Goal: Register for event/course

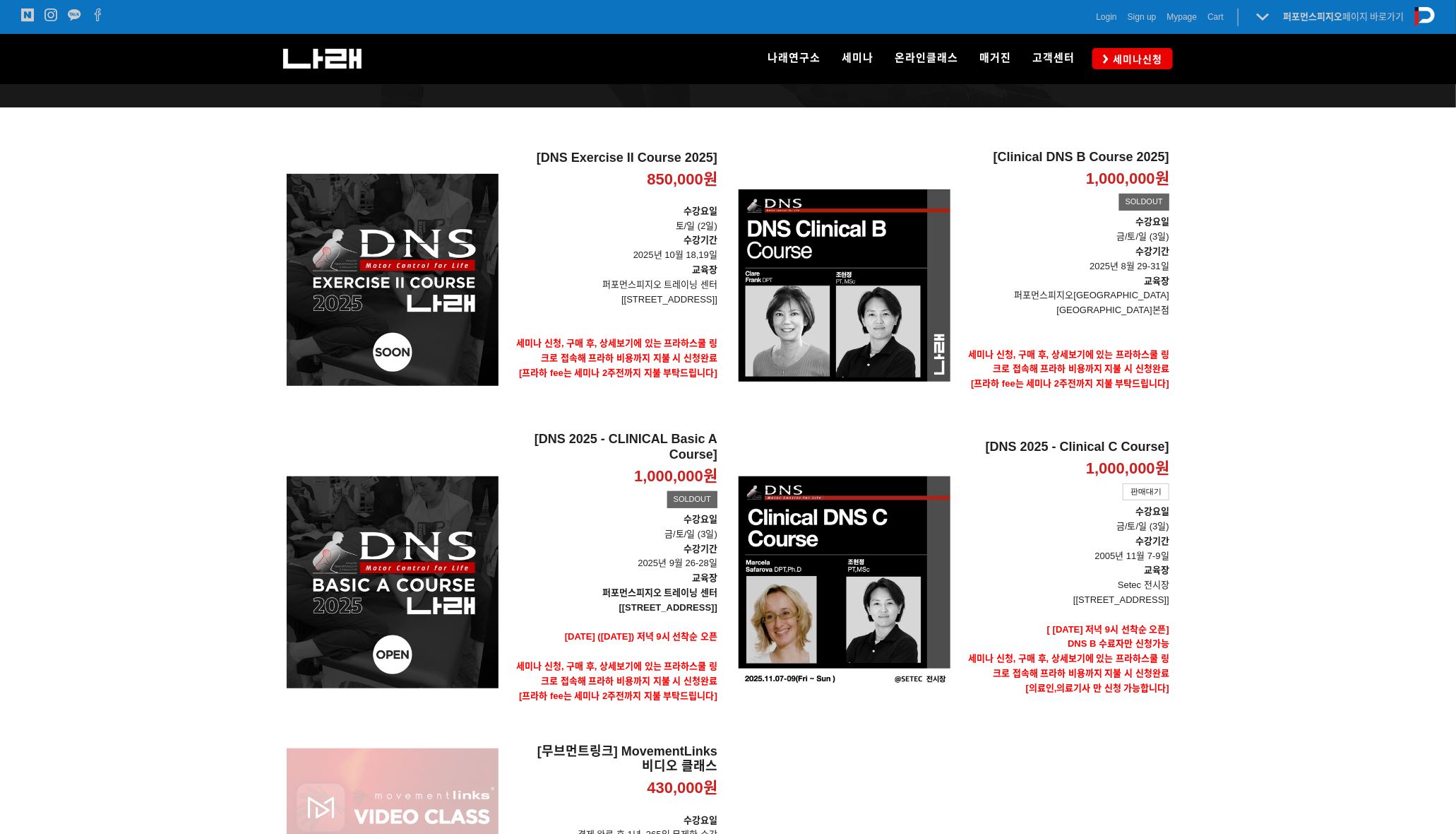
scroll to position [177, 0]
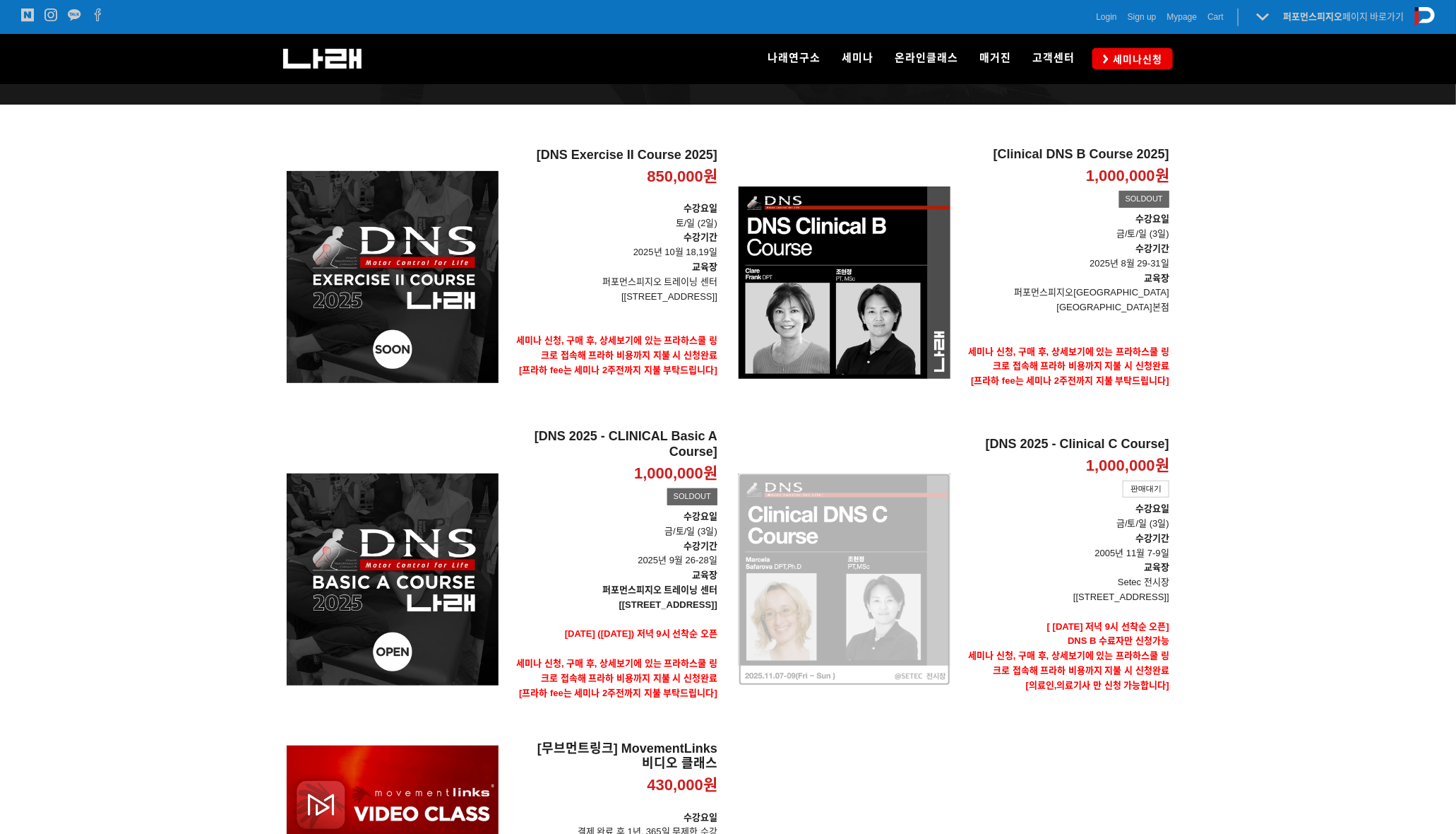
click at [870, 561] on div "[DNS 2025 - Clinical C Course] 1,000,000원 TIME SALE 판매대기" at bounding box center [844, 579] width 212 height 302
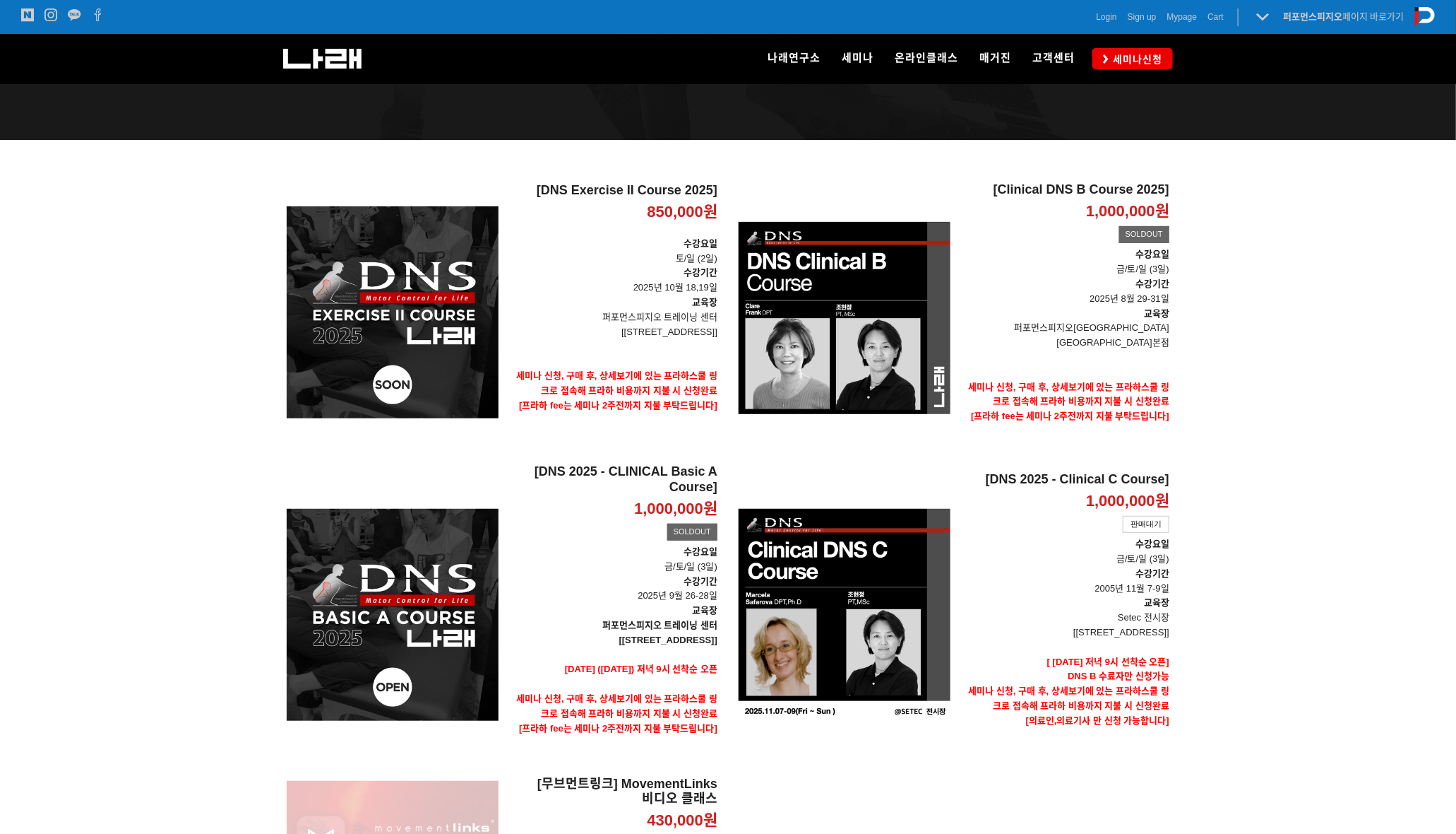
scroll to position [265, 0]
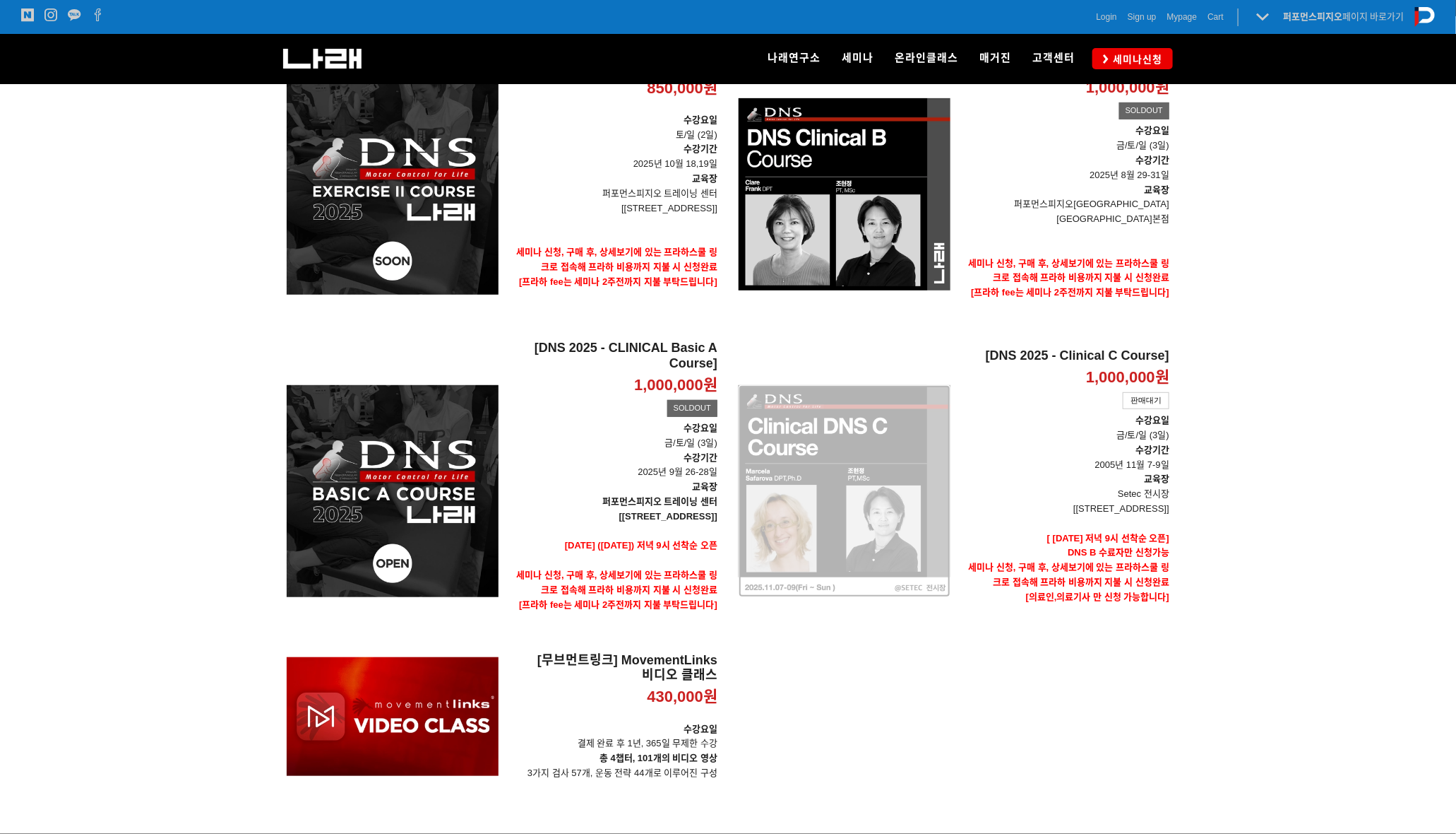
click at [865, 489] on div "[DNS 2025 - Clinical C Course] 1,000,000원 TIME SALE 판매대기" at bounding box center [844, 491] width 212 height 302
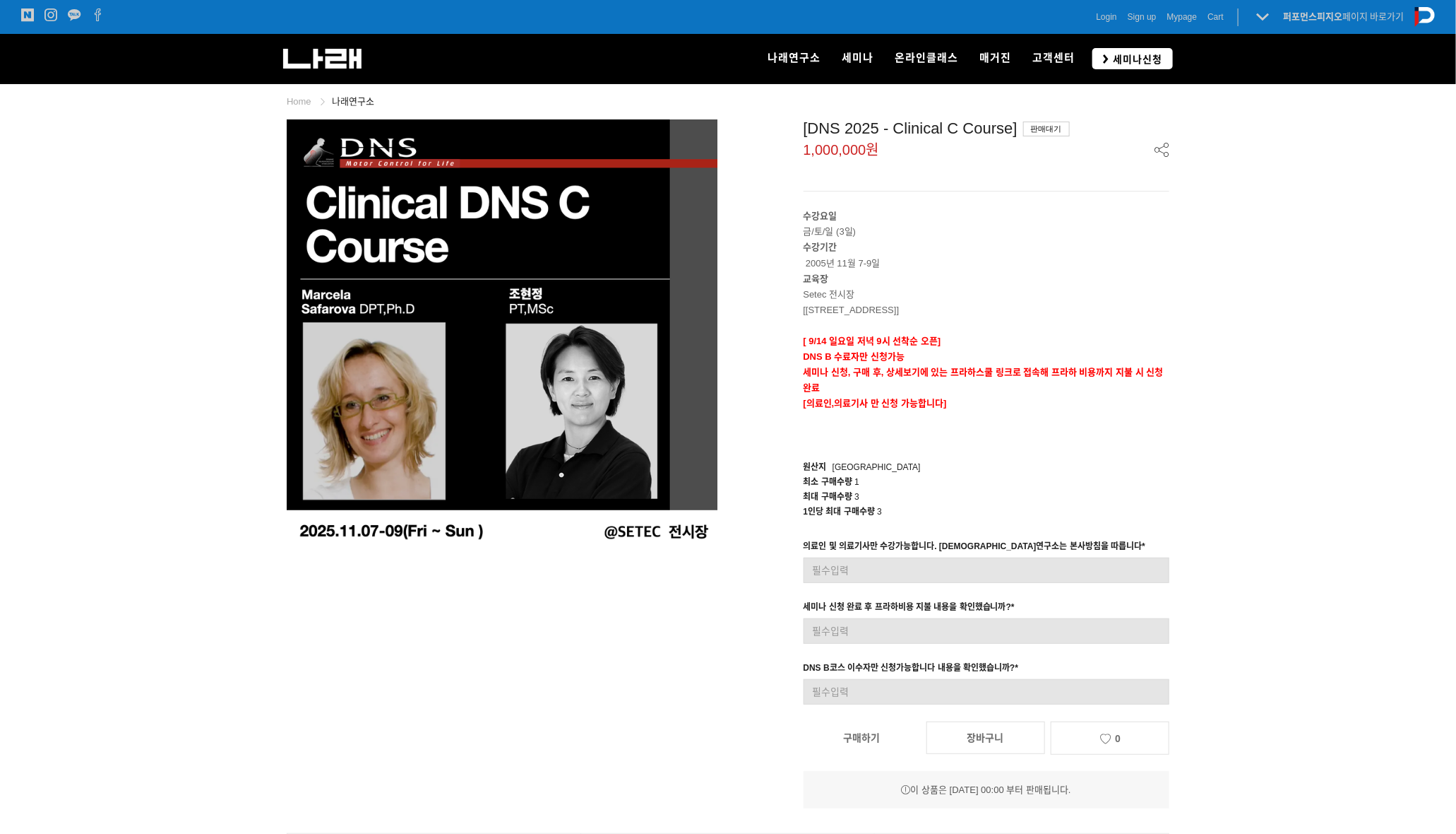
click at [1107, 65] on link "세미나신청" at bounding box center [1132, 58] width 80 height 20
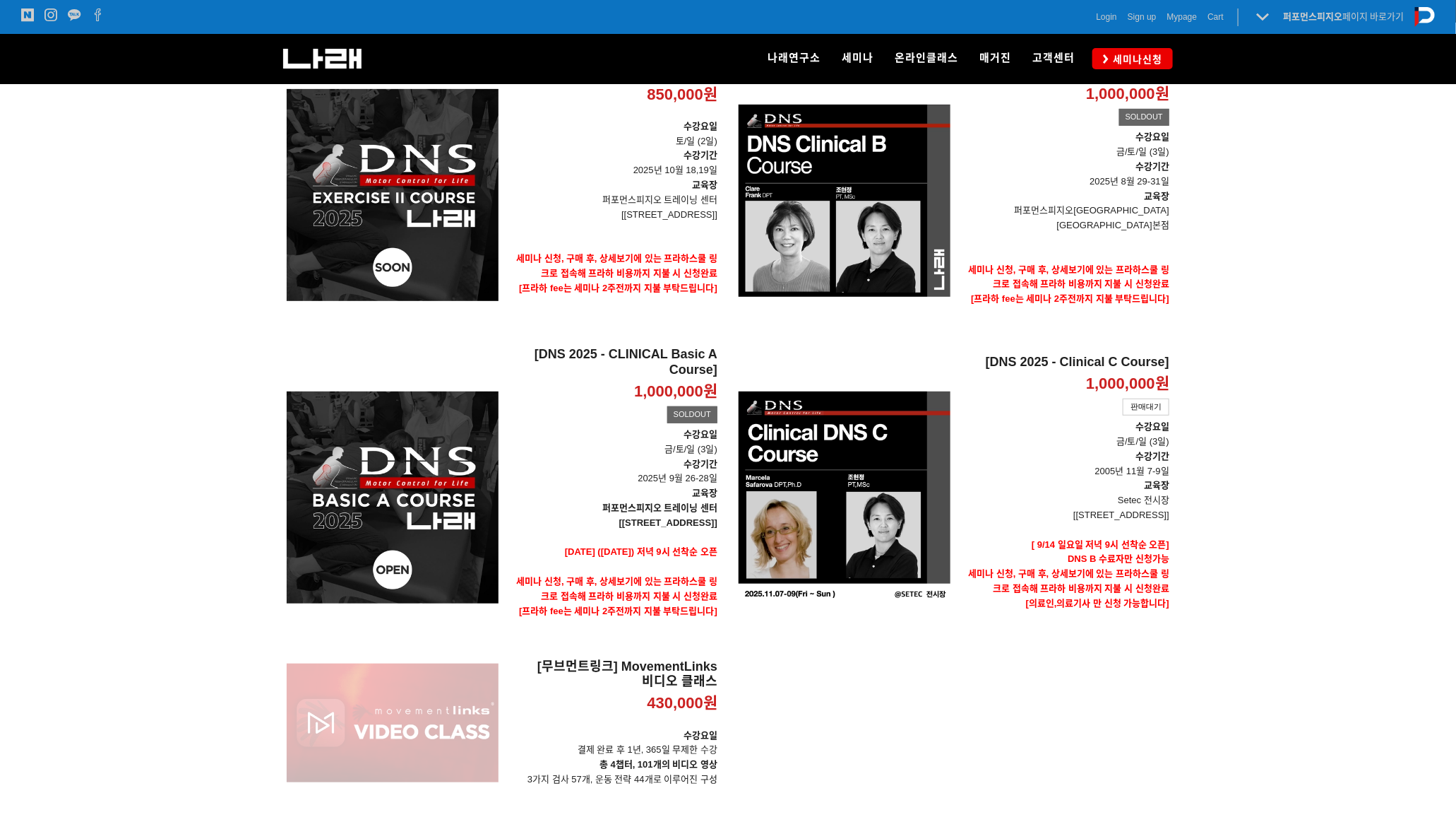
scroll to position [265, 0]
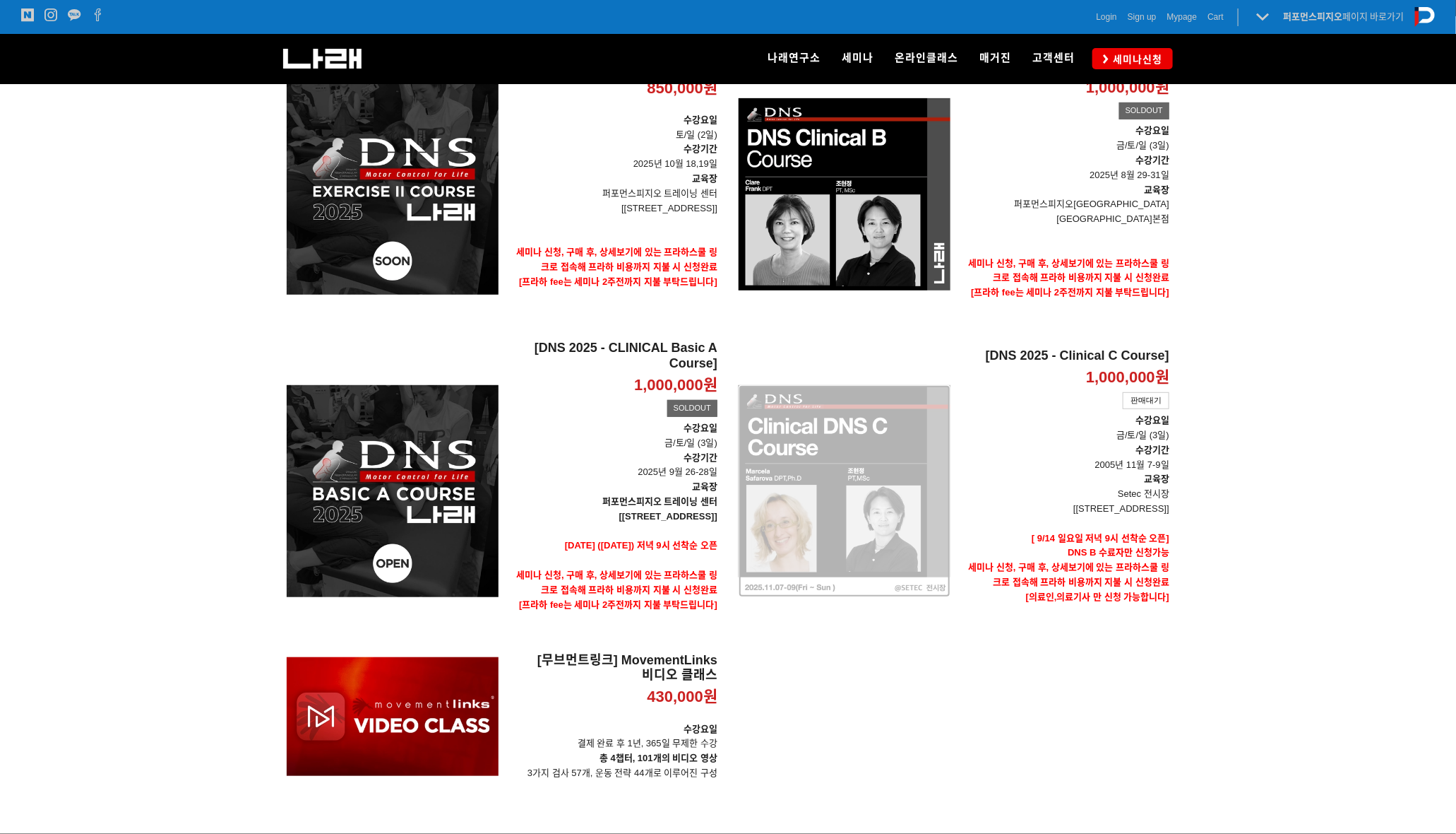
click at [895, 503] on div "[DNS 2025 - Clinical C Course] 1,000,000원 TIME SALE 판매대기" at bounding box center [844, 491] width 212 height 302
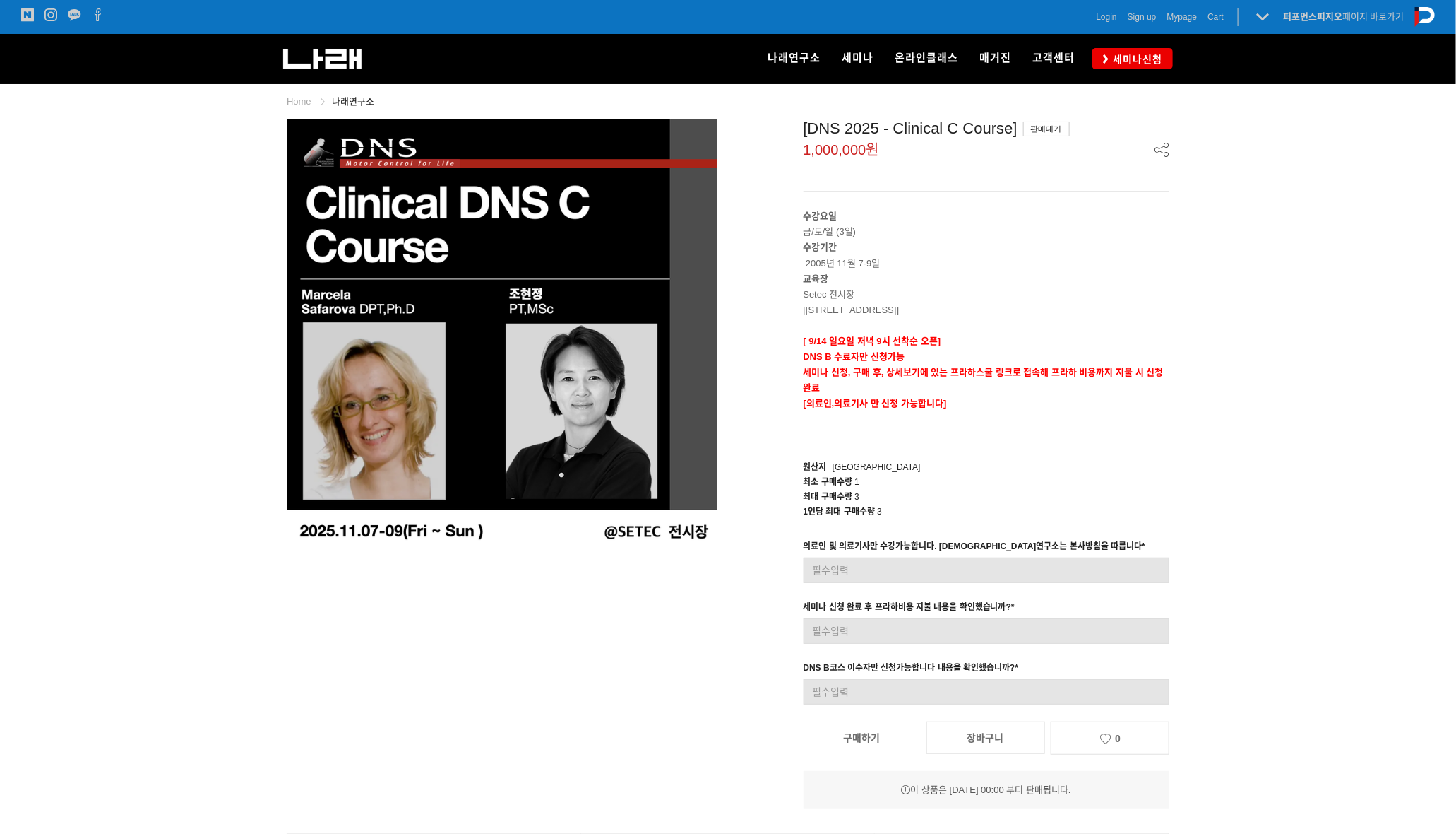
click at [881, 743] on link "구매하기" at bounding box center [861, 737] width 117 height 31
click at [1108, 65] on link "세미나신청" at bounding box center [1132, 58] width 80 height 20
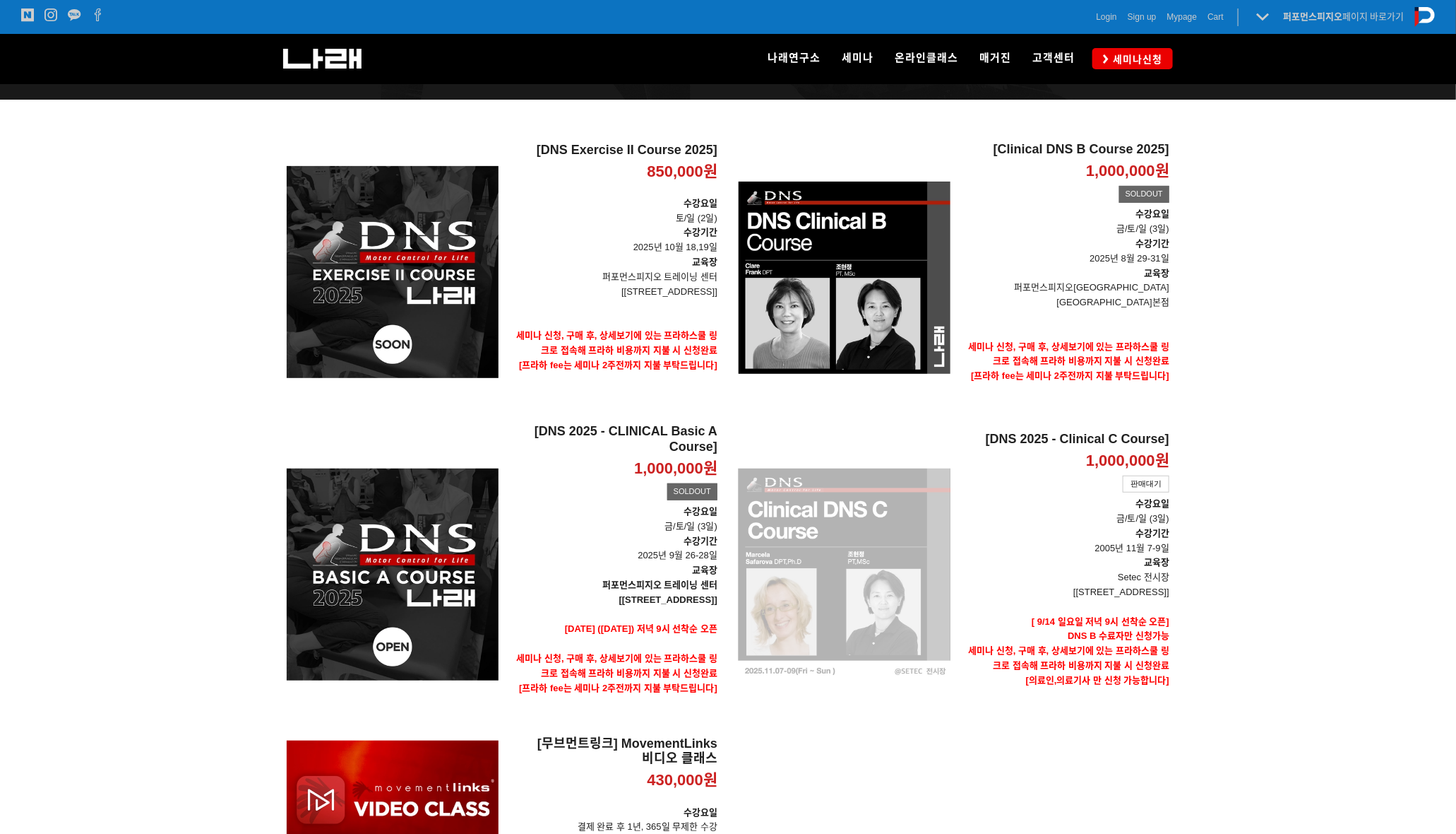
scroll to position [177, 0]
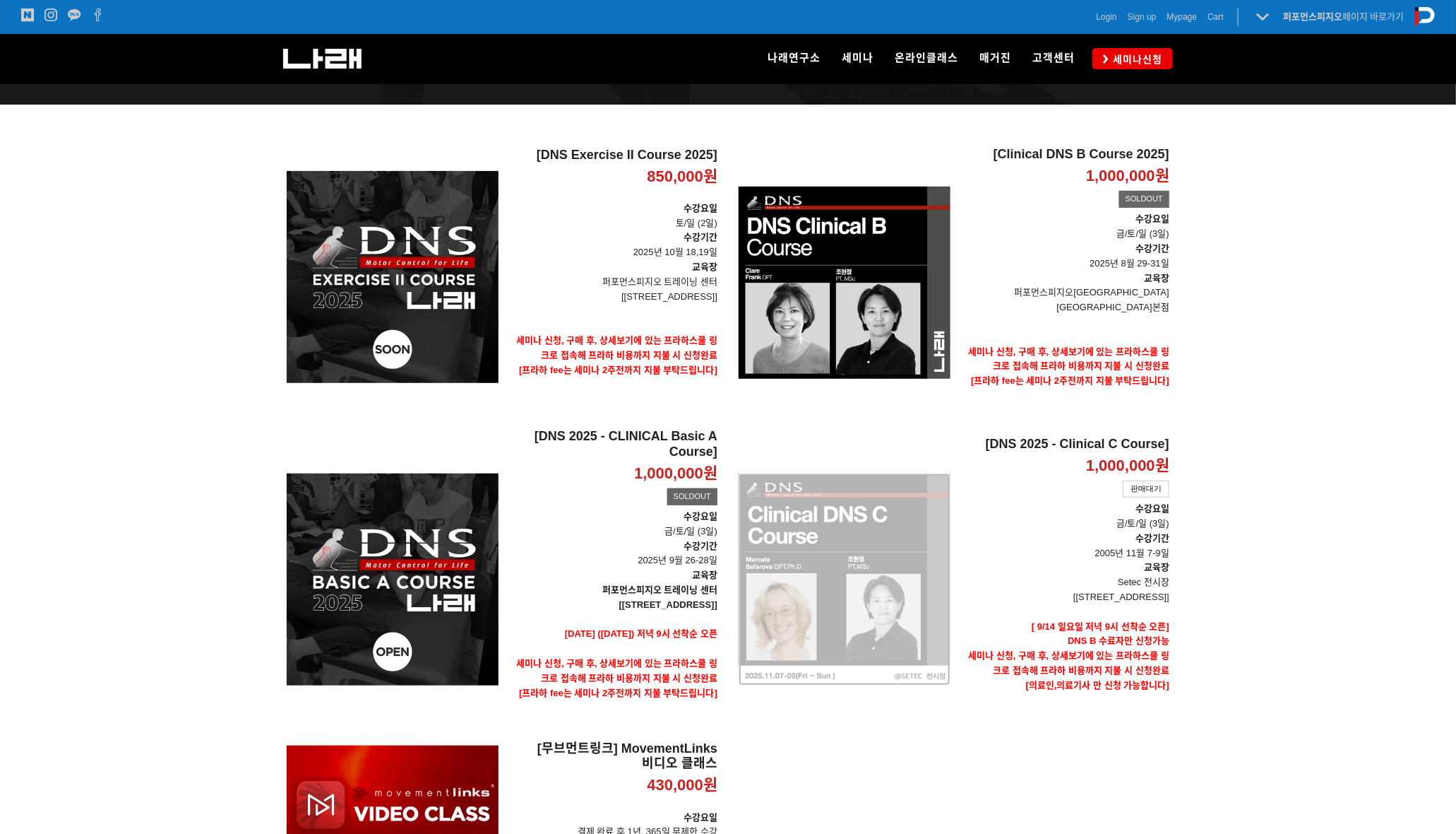
click at [885, 519] on div "[DNS 2025 - Clinical C Course] 1,000,000원 TIME SALE 판매대기" at bounding box center [844, 579] width 212 height 302
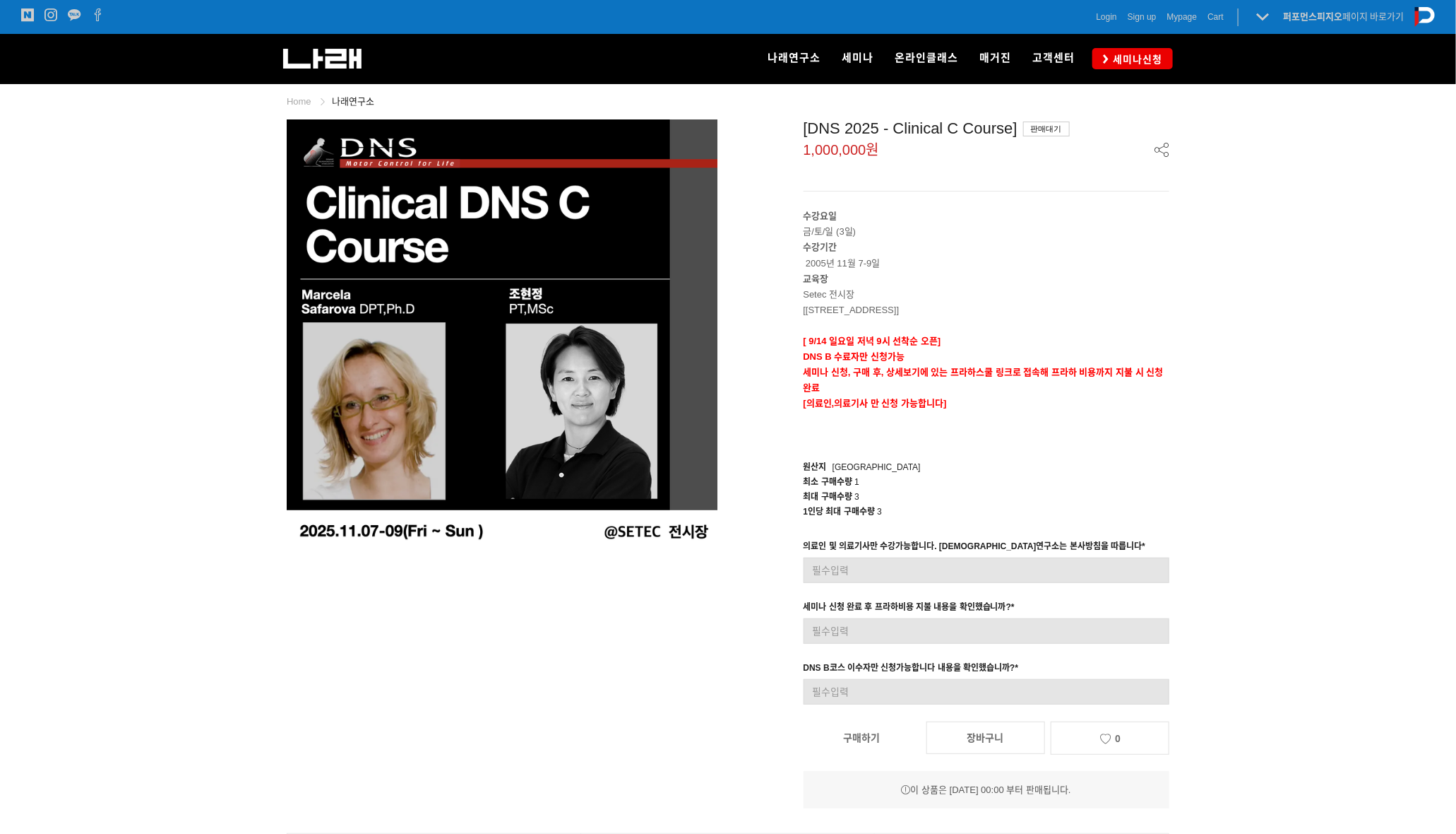
drag, startPoint x: 1172, startPoint y: 479, endPoint x: 1276, endPoint y: 566, distance: 135.6
click at [1103, 18] on span "Login" at bounding box center [1107, 16] width 20 height 14
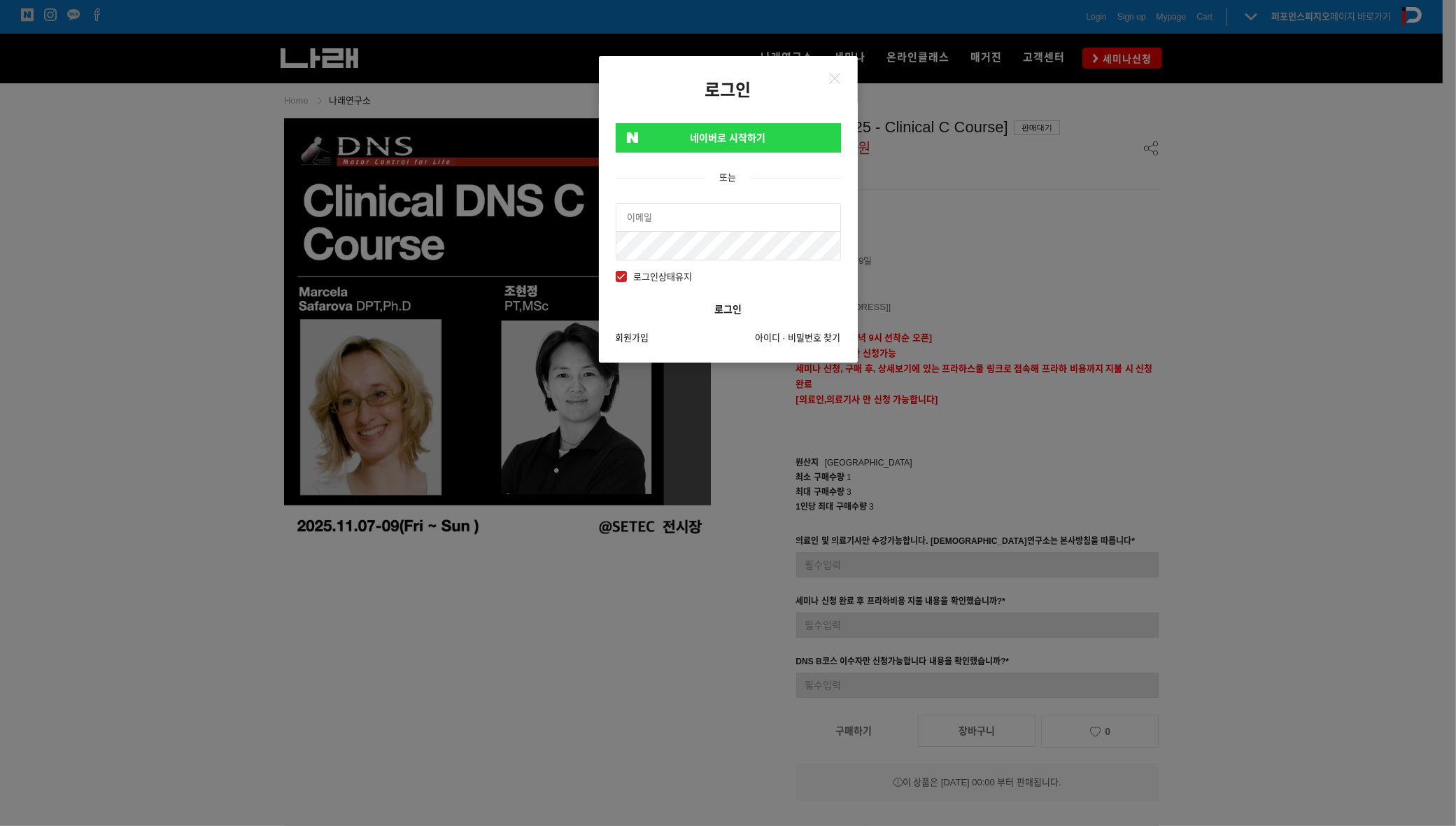
click at [700, 139] on link "네이버로 시작하기" at bounding box center [729, 138] width 225 height 29
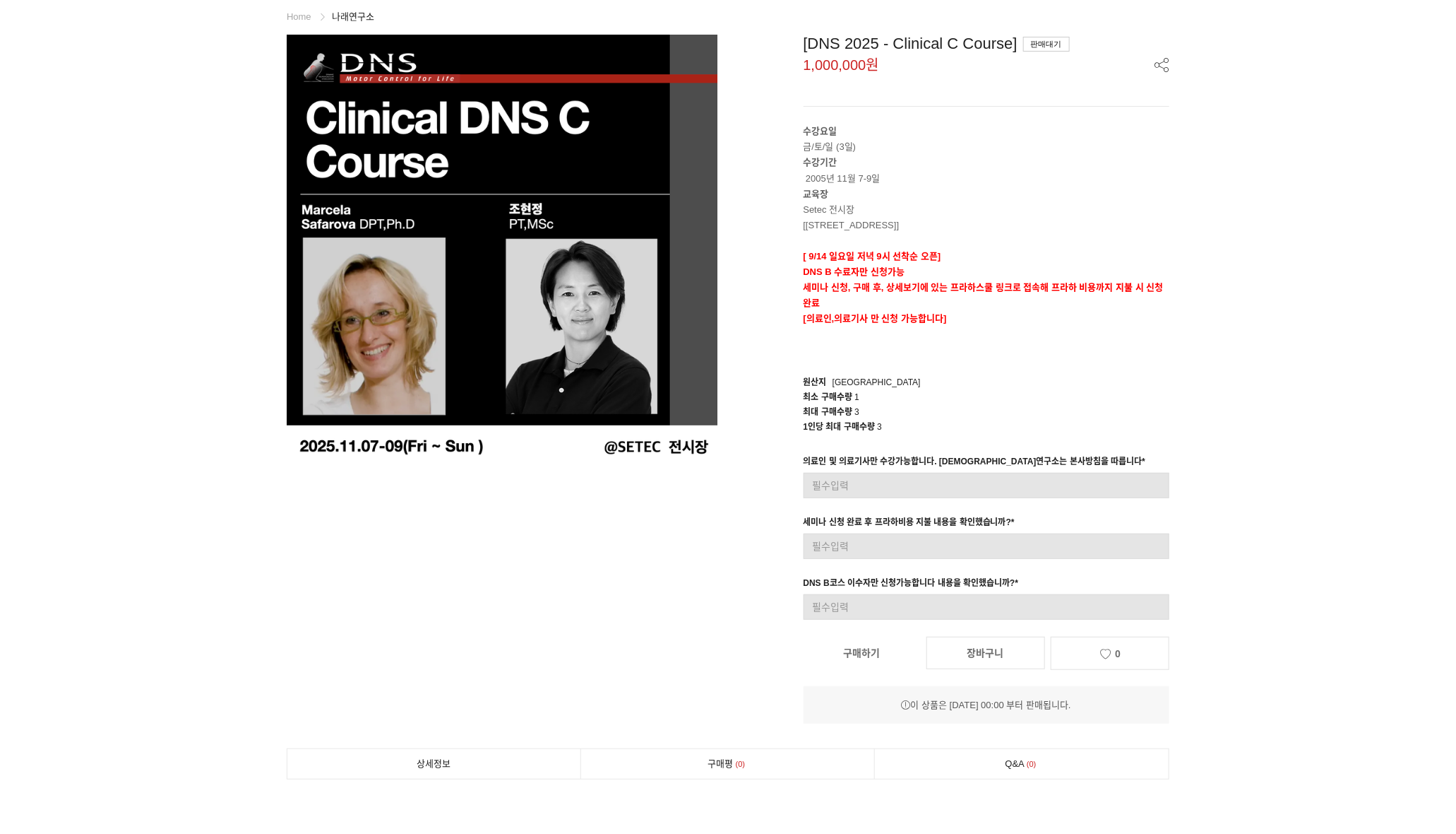
scroll to position [88, 0]
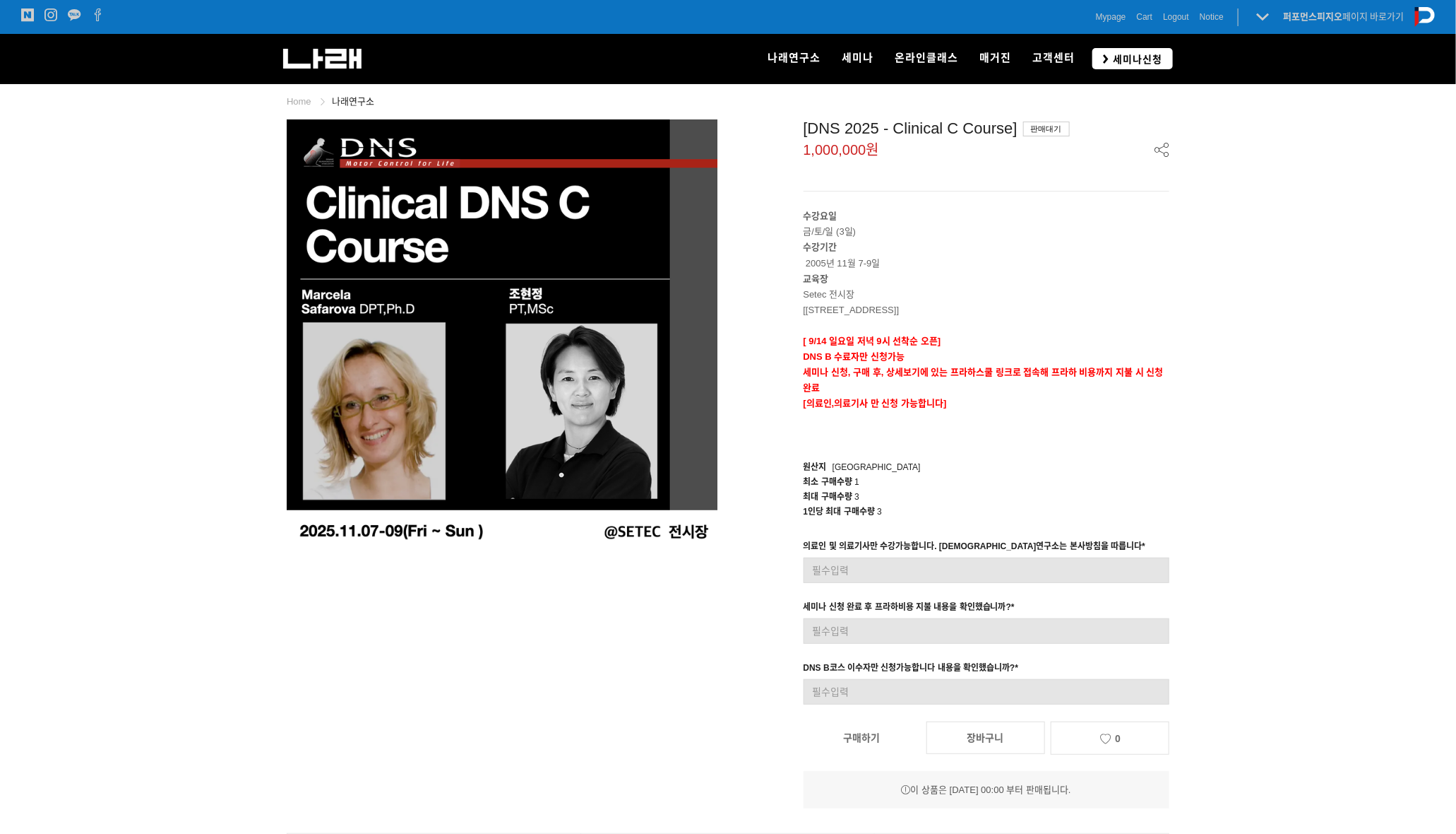
click at [1135, 57] on span "세미나신청" at bounding box center [1135, 59] width 54 height 14
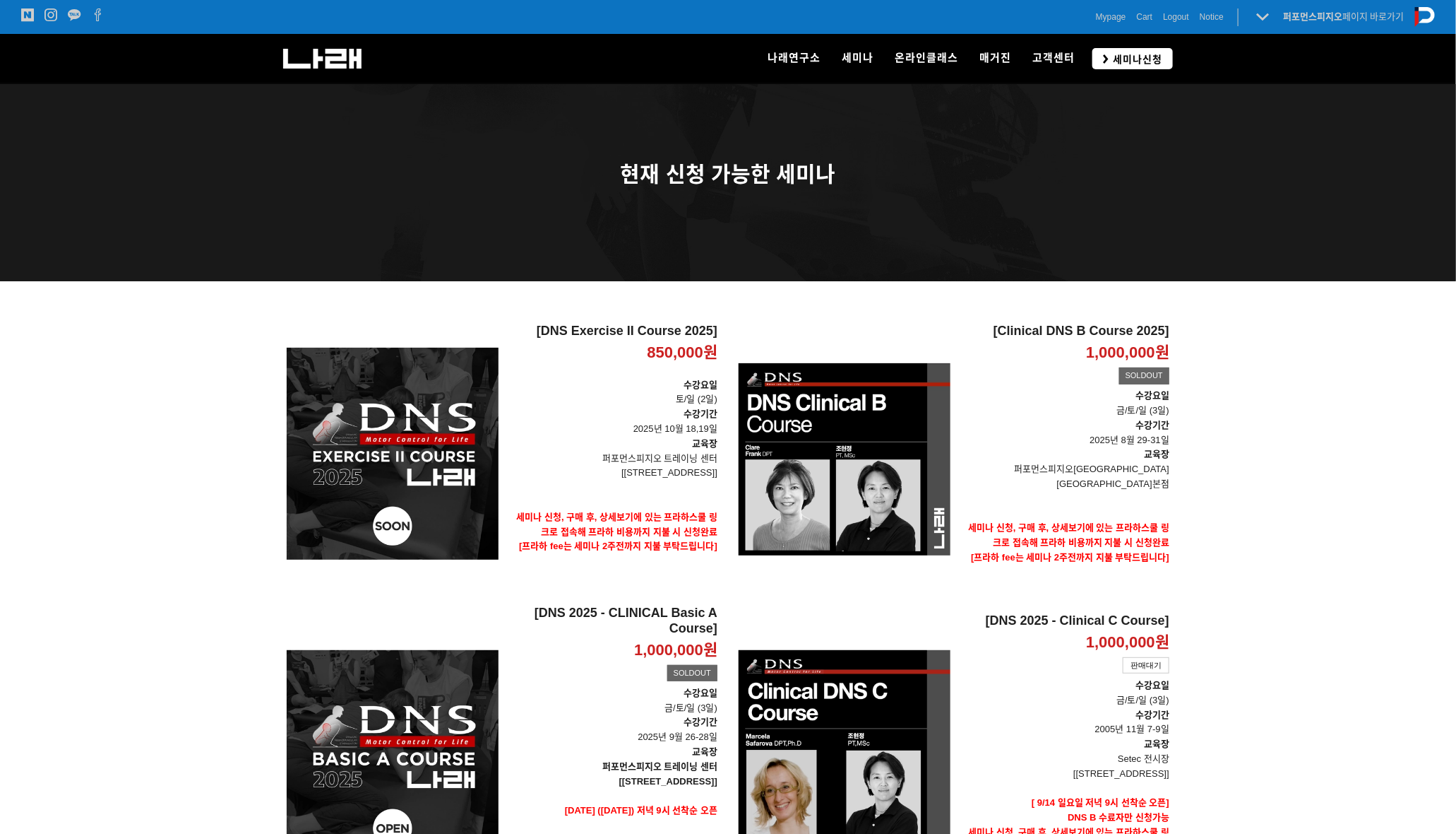
click at [1128, 50] on link "세미나신청" at bounding box center [1132, 58] width 80 height 20
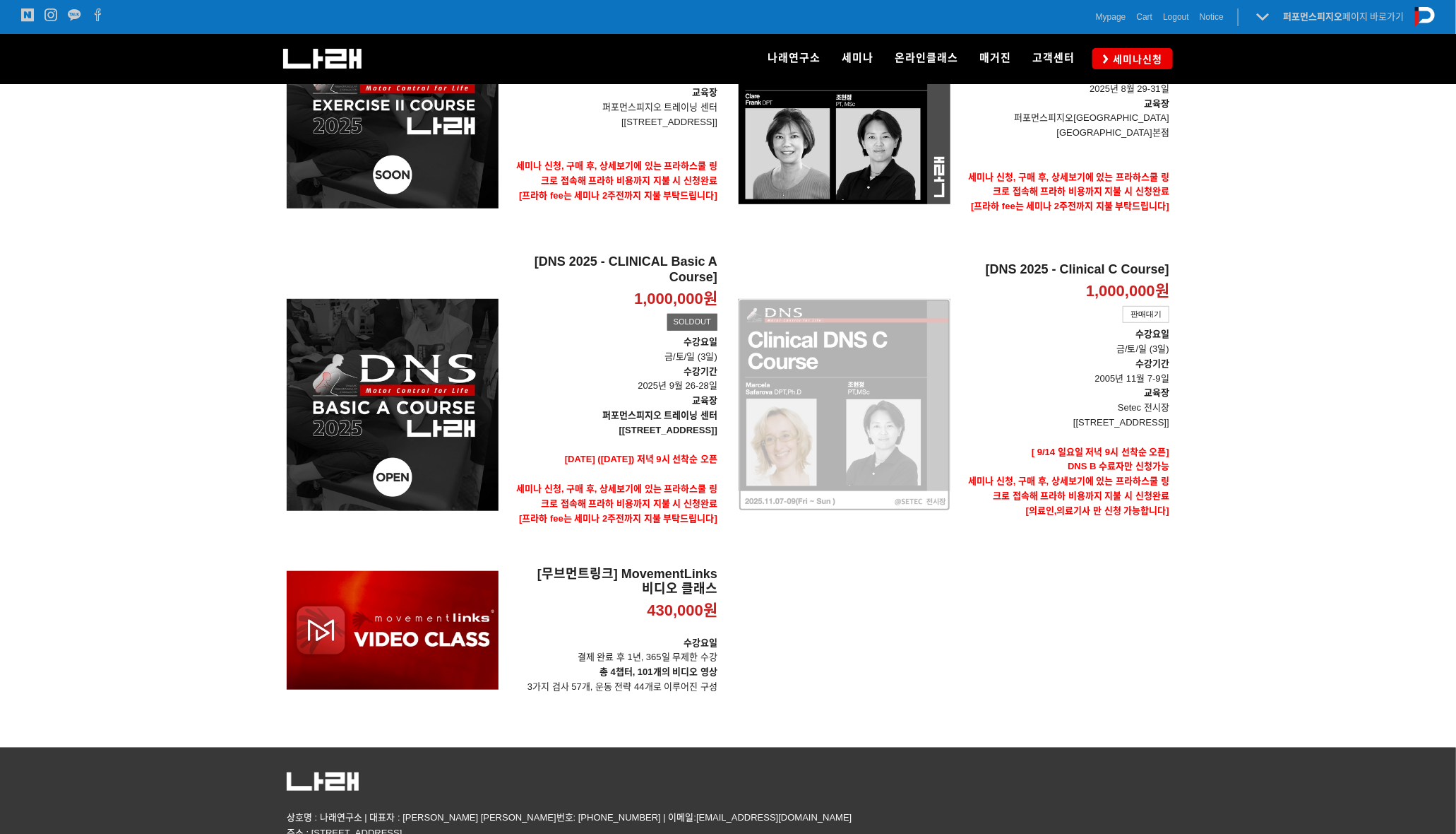
scroll to position [352, 0]
click at [865, 407] on div "[DNS 2025 - Clinical C Course] 1,000,000원 TIME SALE 판매대기" at bounding box center [844, 404] width 212 height 302
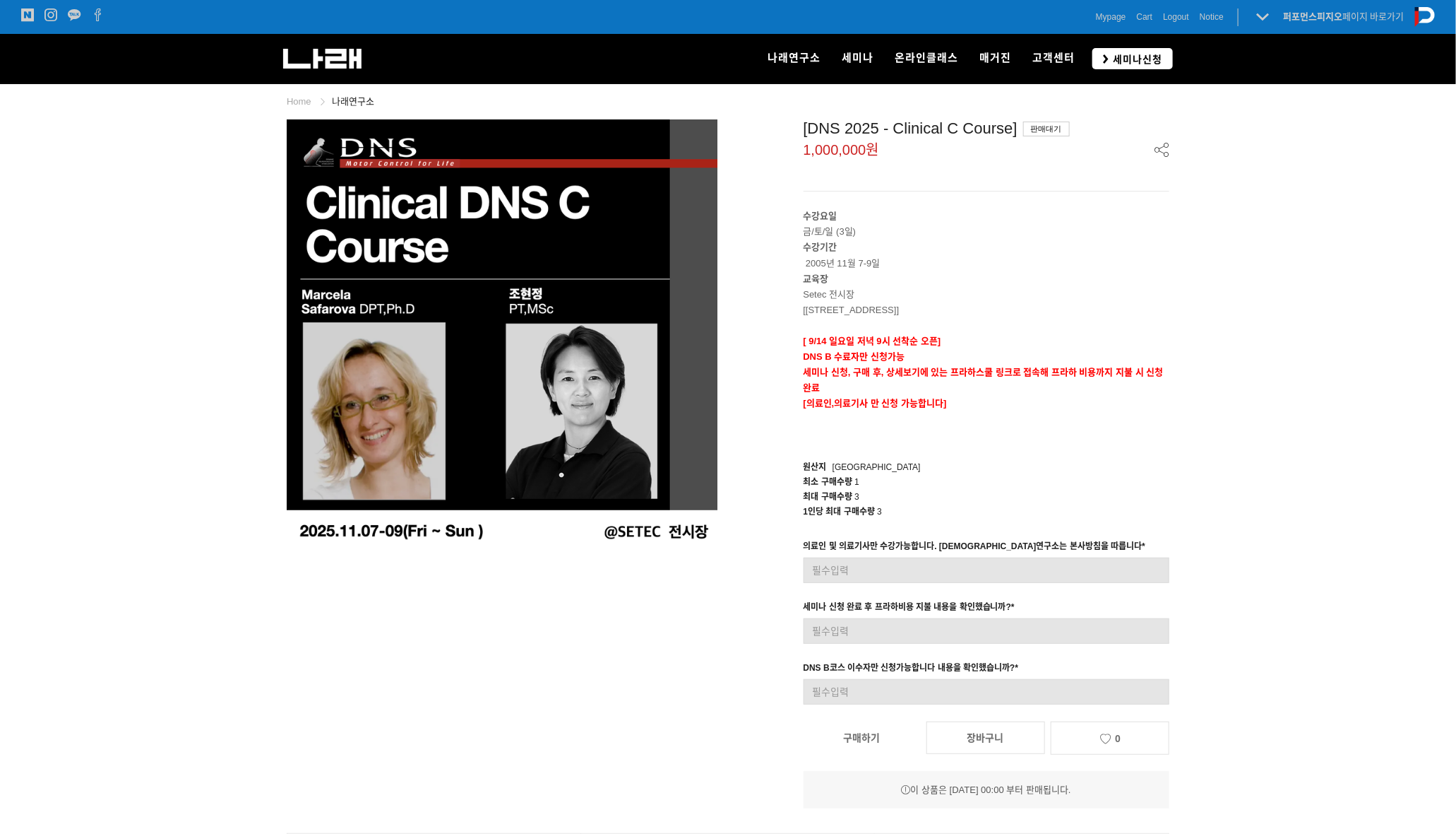
click at [1117, 55] on span "세미나신청" at bounding box center [1135, 59] width 54 height 14
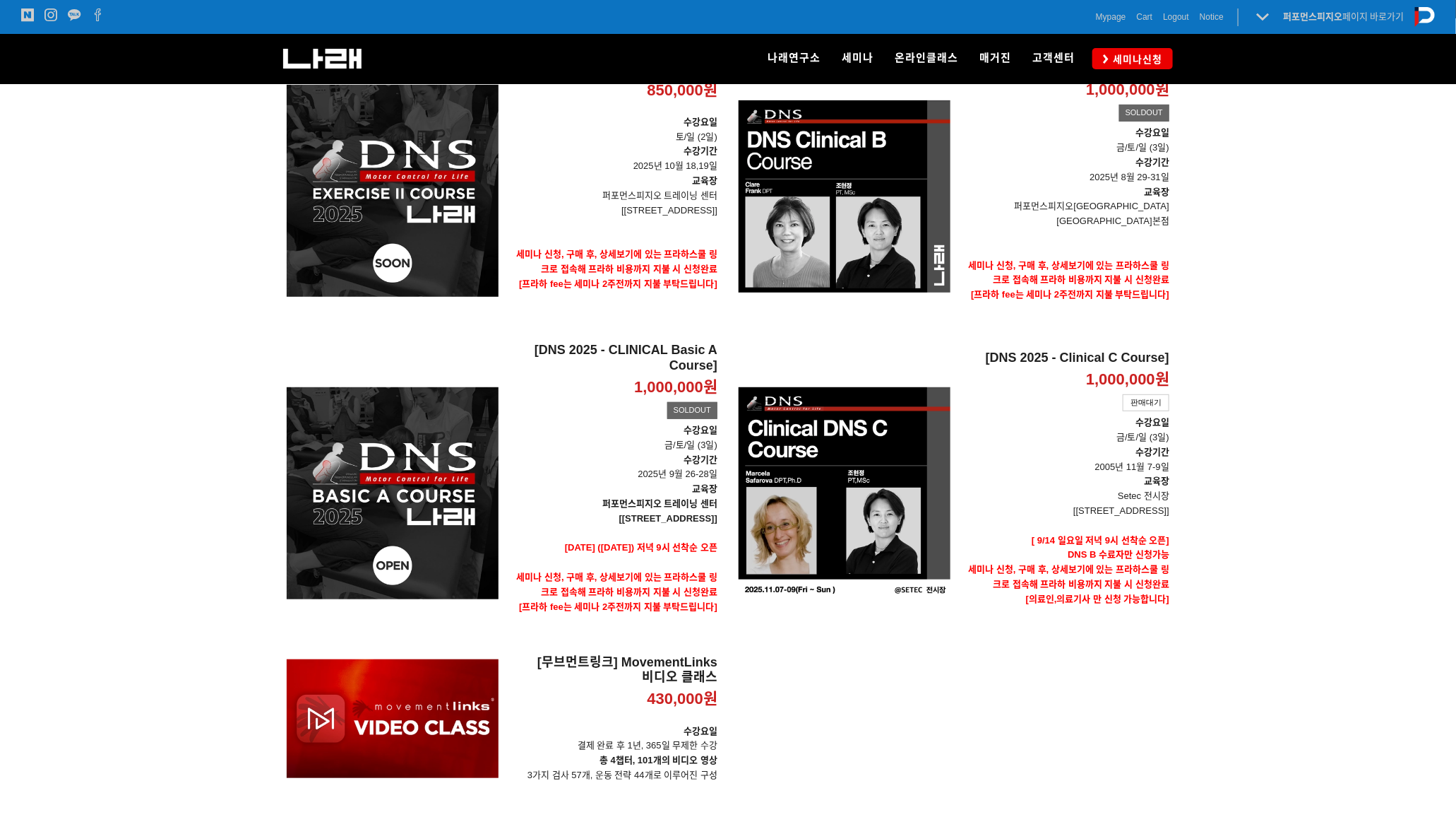
scroll to position [264, 0]
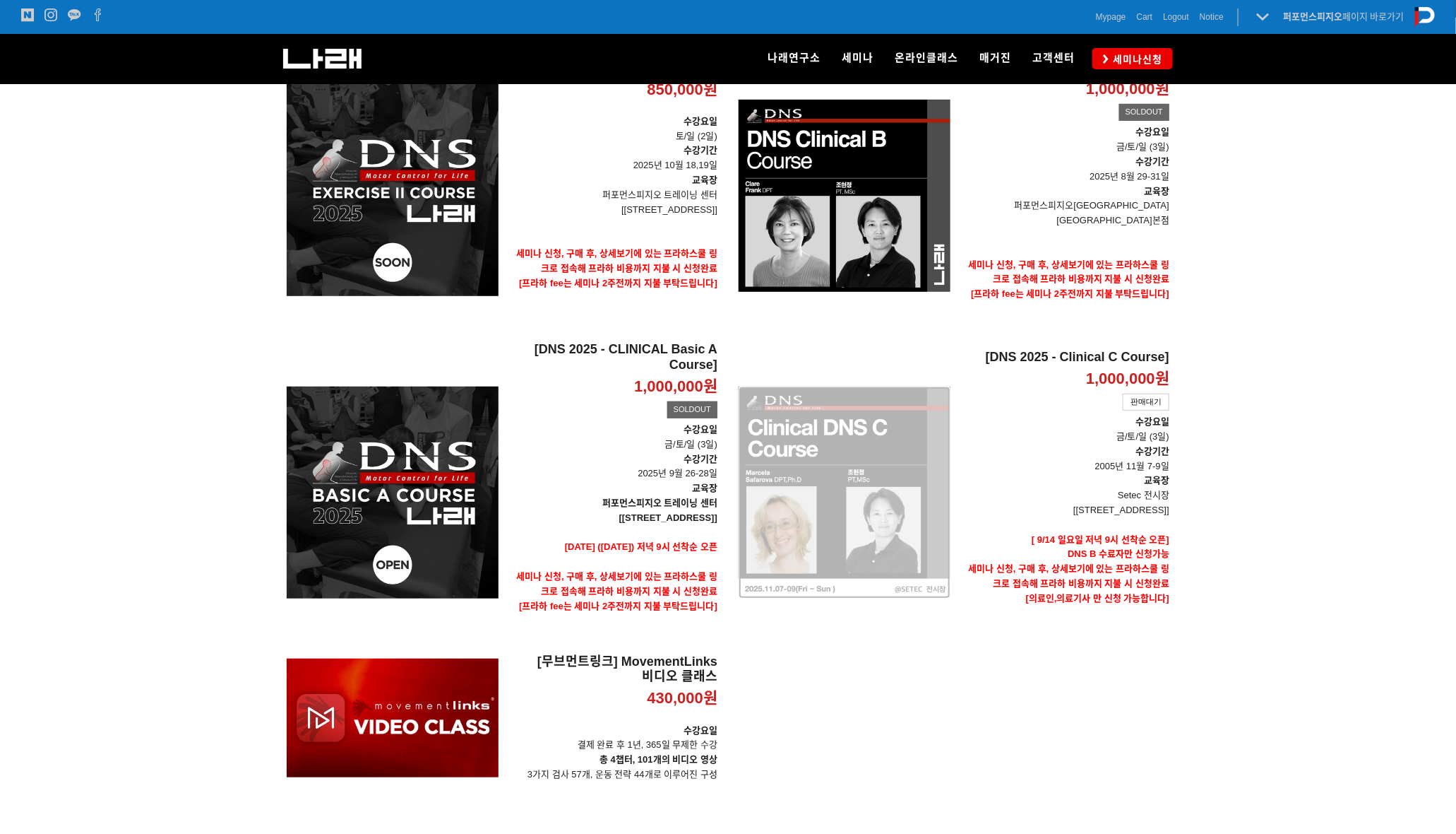
click at [893, 461] on div "[DNS 2025 - Clinical C Course] 1,000,000원 TIME SALE 판매대기" at bounding box center [844, 493] width 212 height 302
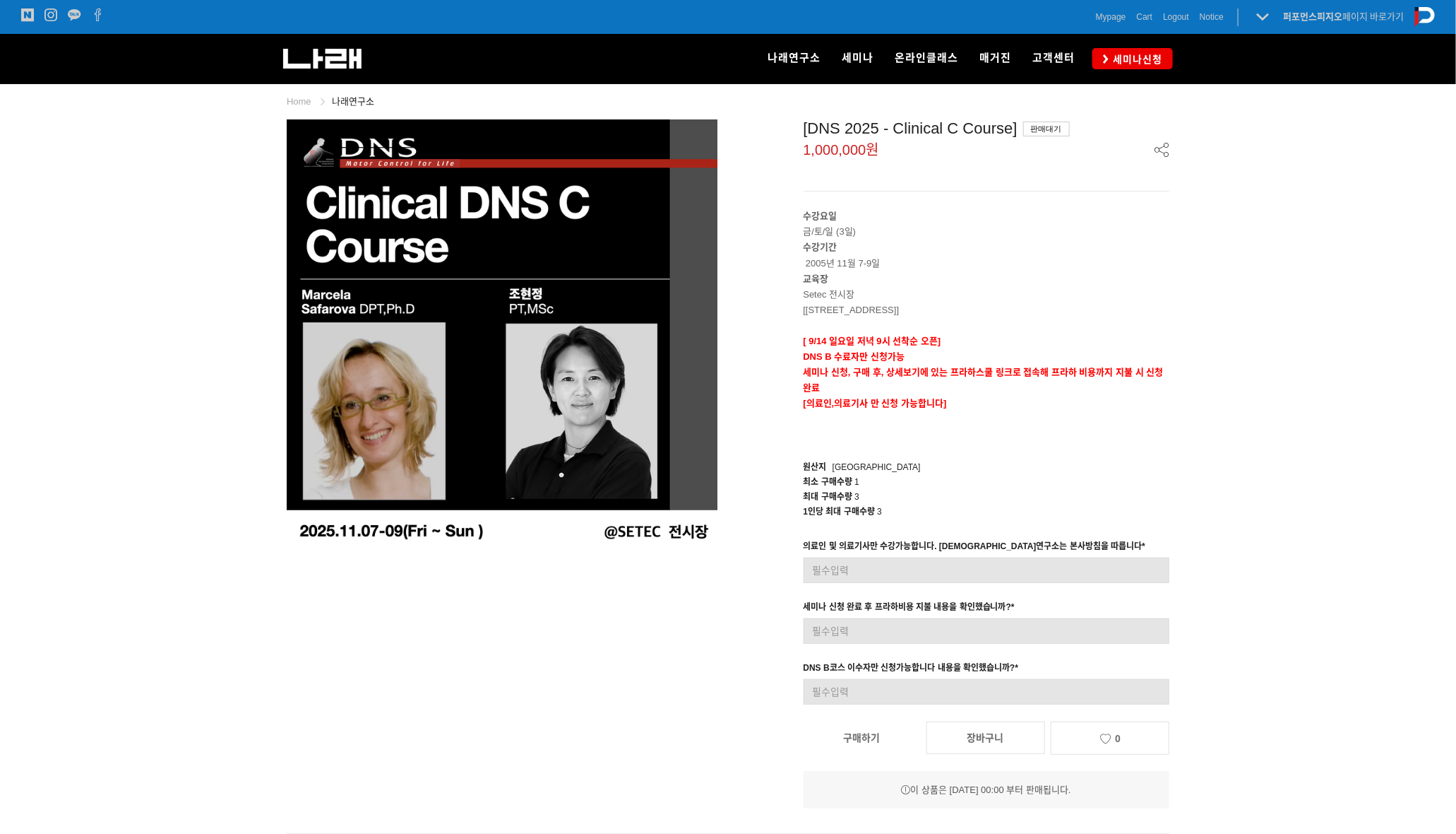
click at [876, 728] on link "구매하기" at bounding box center [861, 737] width 117 height 31
